Goal: Find specific page/section: Find specific page/section

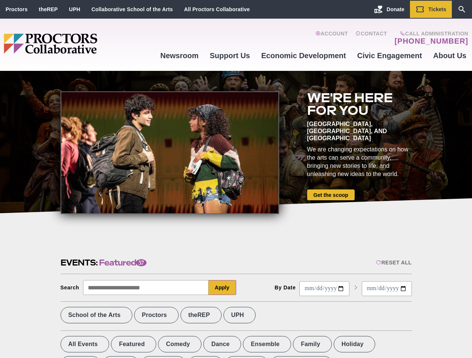
click at [236, 179] on div at bounding box center [169, 152] width 218 height 123
click at [393, 263] on div "Reset All" at bounding box center [393, 263] width 35 height 6
click at [222, 288] on button "Apply" at bounding box center [222, 287] width 28 height 15
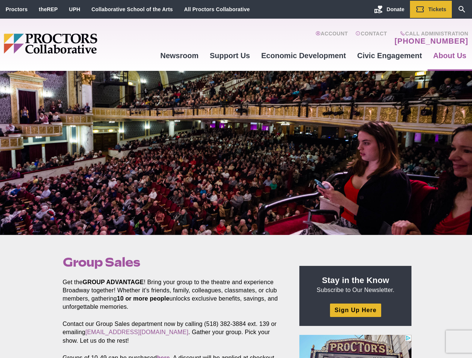
click at [236, 179] on div at bounding box center [236, 153] width 472 height 164
